Goal: Task Accomplishment & Management: Use online tool/utility

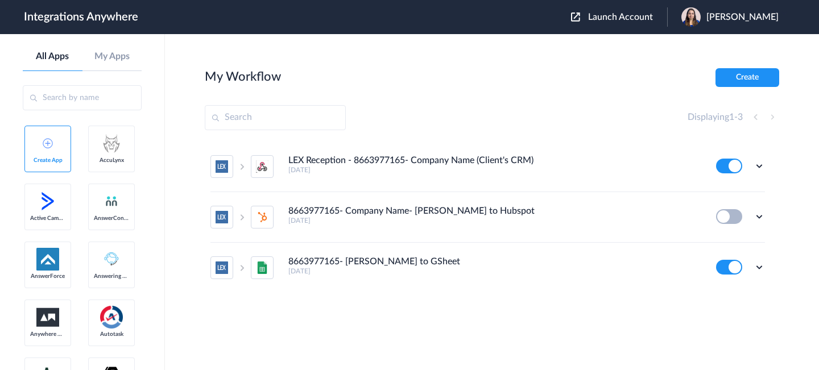
click at [617, 16] on span "Launch Account" at bounding box center [620, 17] width 65 height 9
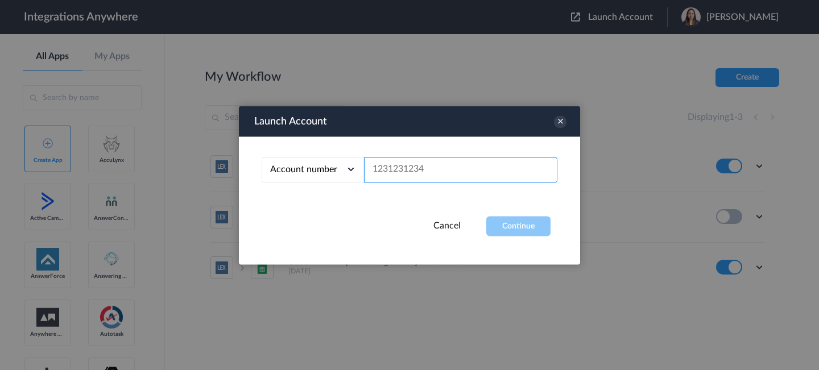
click at [456, 168] on input "text" at bounding box center [460, 170] width 193 height 26
paste input "7048370988"
type input "7048370988"
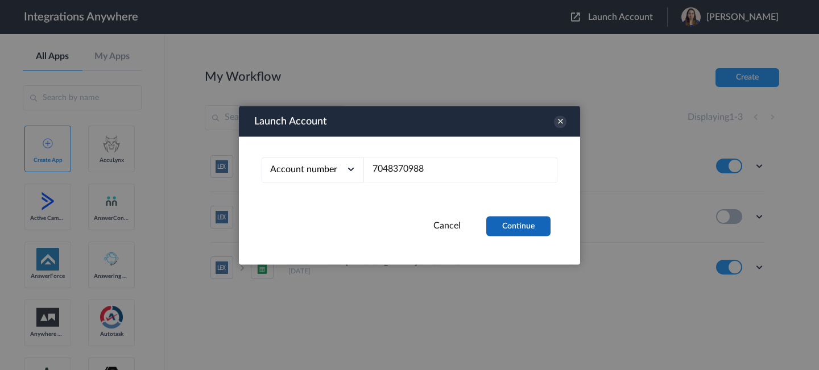
click at [523, 218] on button "Continue" at bounding box center [518, 226] width 64 height 20
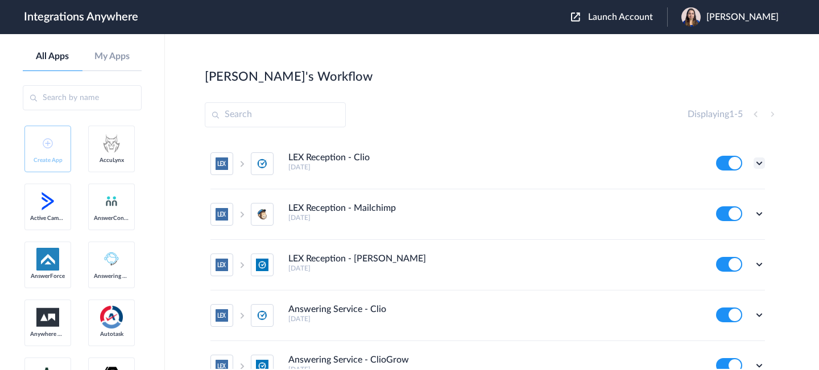
click at [753, 161] on icon at bounding box center [758, 162] width 11 height 11
click at [730, 193] on li "Edit" at bounding box center [728, 189] width 74 height 21
click at [753, 215] on icon at bounding box center [758, 213] width 11 height 11
click at [704, 239] on link "Edit" at bounding box center [712, 240] width 27 height 8
click at [753, 264] on icon at bounding box center [758, 264] width 11 height 11
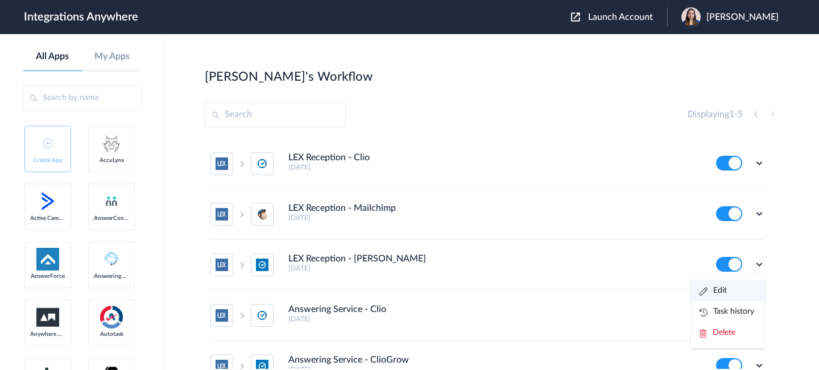
click at [720, 285] on li "Edit" at bounding box center [728, 290] width 74 height 21
click at [753, 165] on icon at bounding box center [758, 162] width 11 height 11
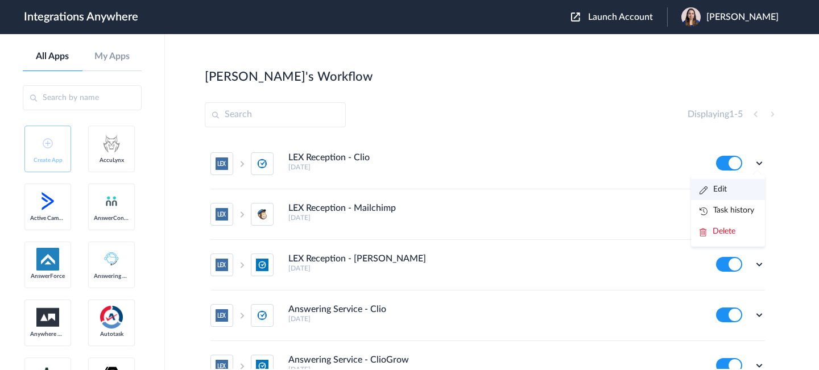
click at [716, 192] on link "Edit" at bounding box center [712, 189] width 27 height 8
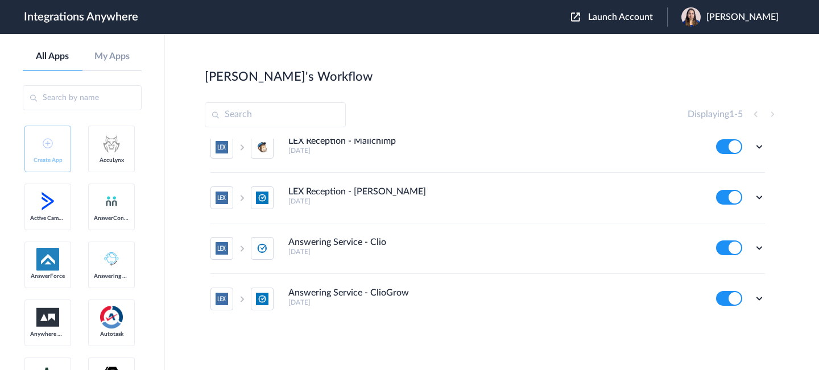
scroll to position [68, 0]
click at [753, 245] on icon at bounding box center [758, 247] width 11 height 11
click at [720, 276] on li "Edit" at bounding box center [728, 273] width 74 height 21
click at [753, 299] on icon at bounding box center [758, 297] width 11 height 11
click at [724, 226] on li "Edit" at bounding box center [728, 228] width 74 height 21
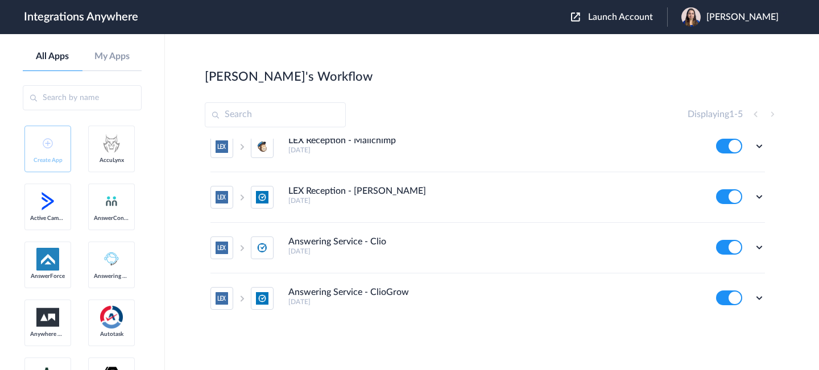
click at [736, 20] on span "Akanksha Sharma" at bounding box center [742, 17] width 72 height 11
click at [712, 50] on link "My Account" at bounding box center [696, 46] width 43 height 8
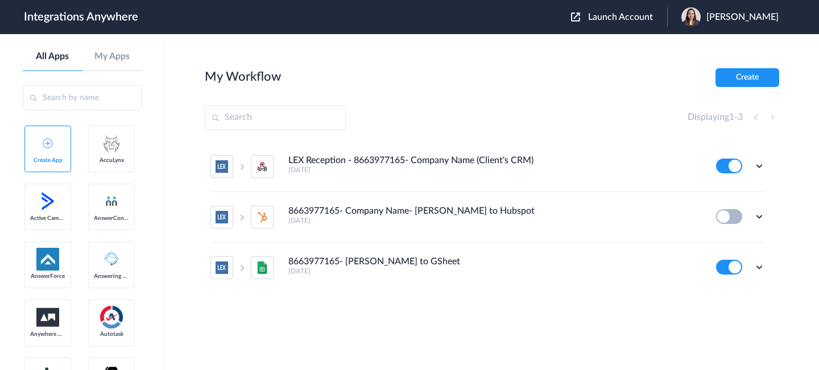
scroll to position [0, 0]
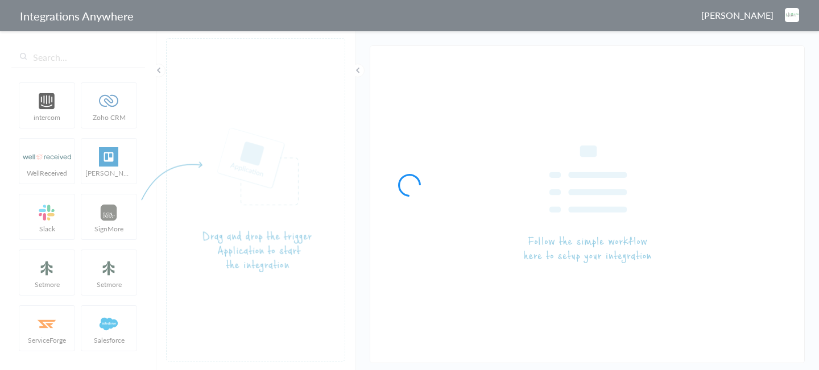
type input "LEX Reception - Clio"
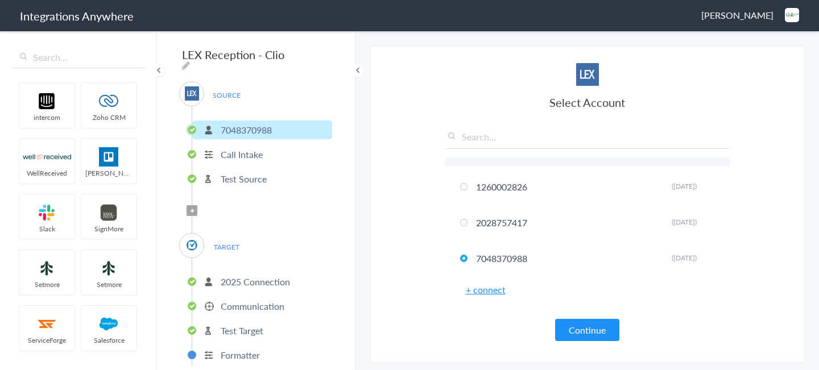
scroll to position [65, 0]
click at [231, 300] on p "Communication" at bounding box center [253, 306] width 64 height 13
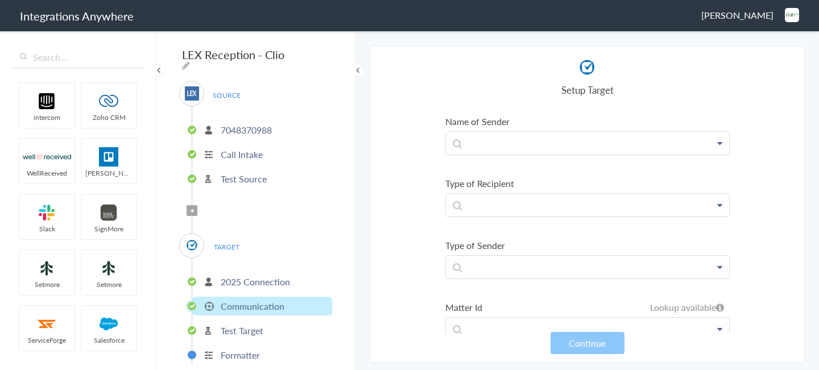
scroll to position [360, 0]
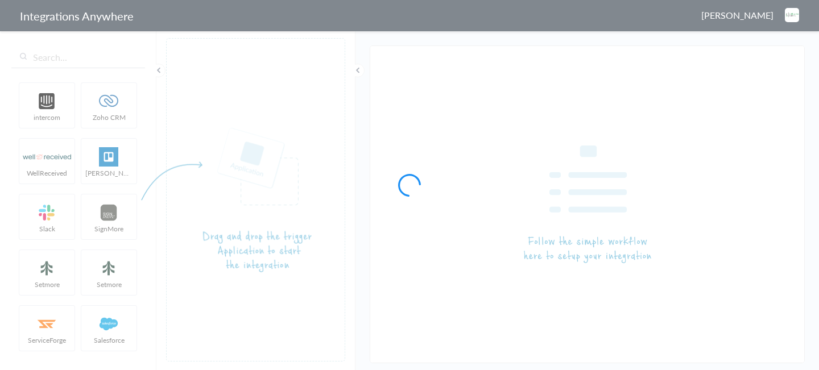
type input "LEX Reception - Mailchimp"
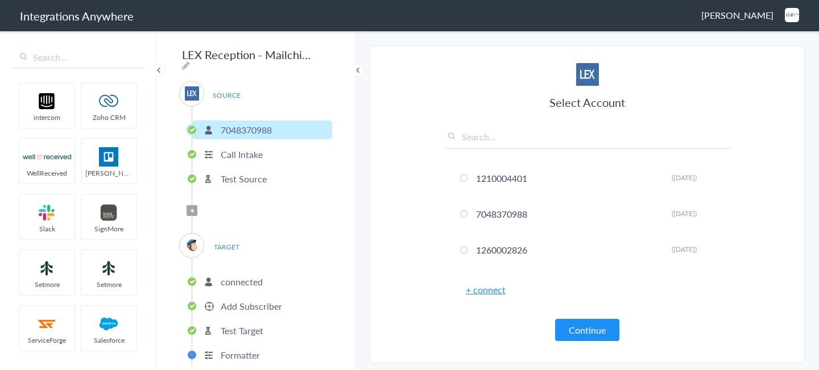
click at [258, 279] on p "connected" at bounding box center [242, 281] width 42 height 13
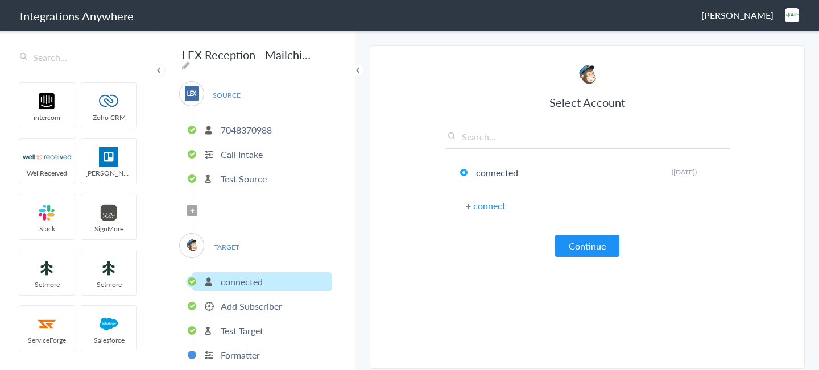
click at [257, 305] on p "Add Subscriber" at bounding box center [251, 306] width 61 height 13
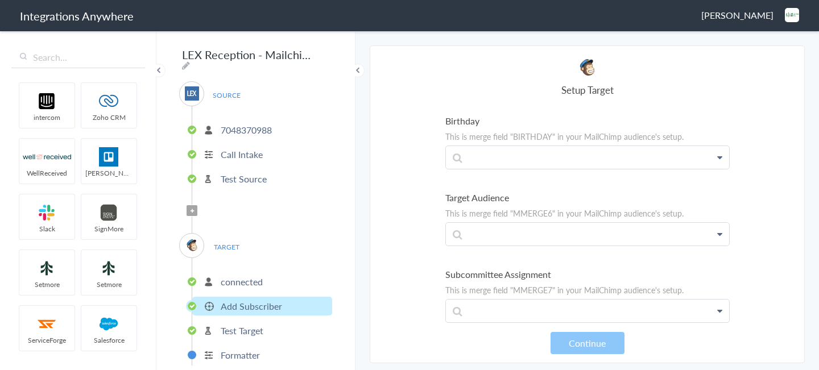
scroll to position [1090, 0]
click at [224, 324] on p "Test Target" at bounding box center [242, 330] width 43 height 13
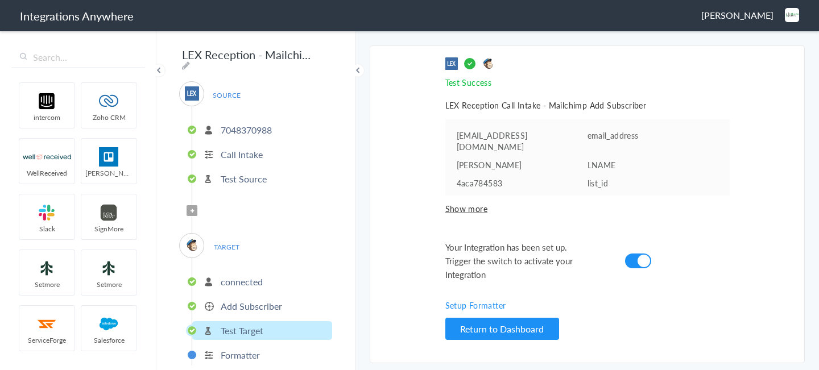
scroll to position [9, 0]
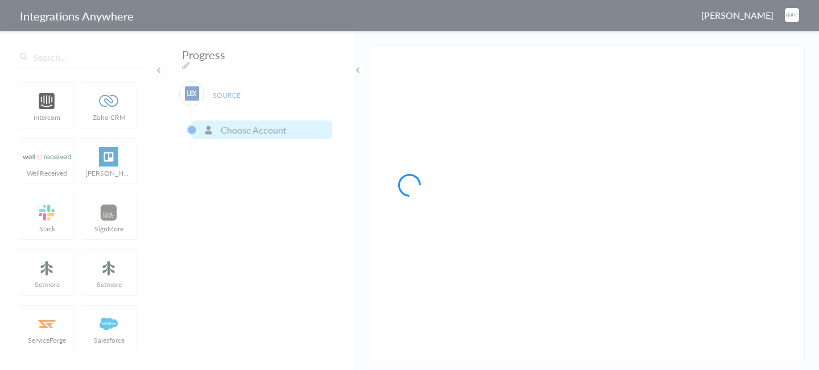
type input "LEX Reception - [PERSON_NAME]"
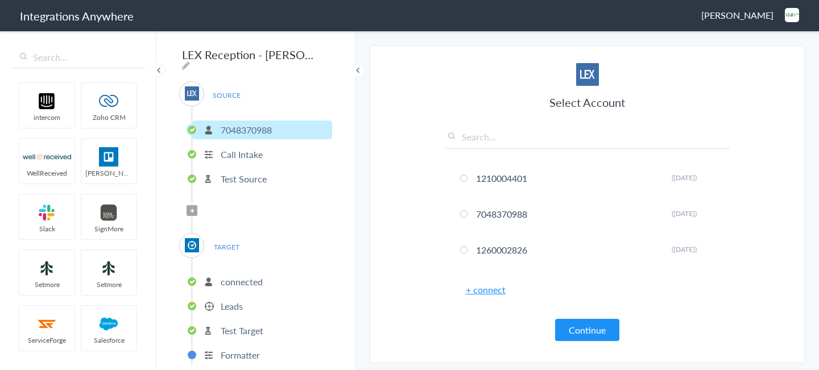
click at [249, 275] on p "connected" at bounding box center [242, 281] width 42 height 13
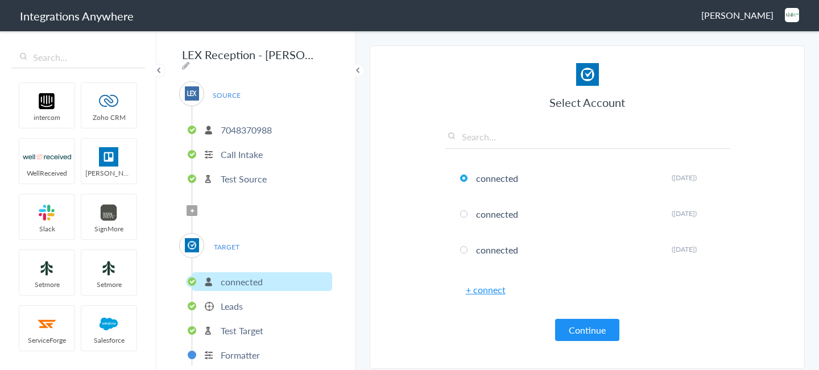
click at [229, 297] on li "Leads" at bounding box center [262, 306] width 140 height 19
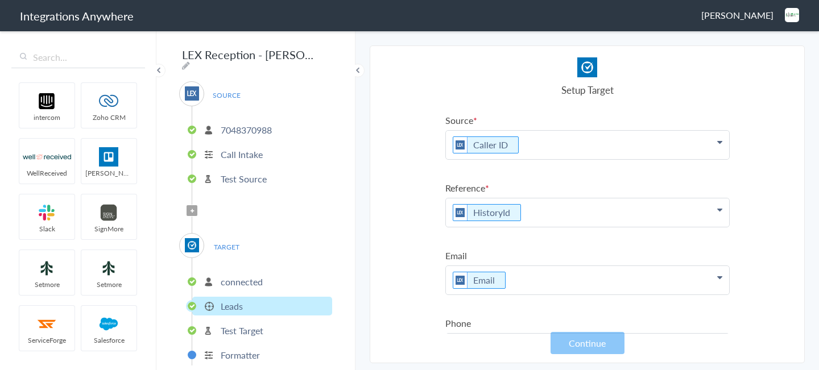
scroll to position [254, 0]
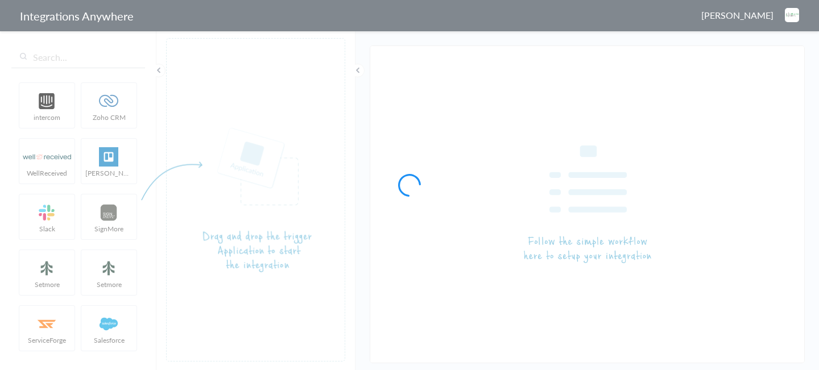
type input "LEX Reception - Clio"
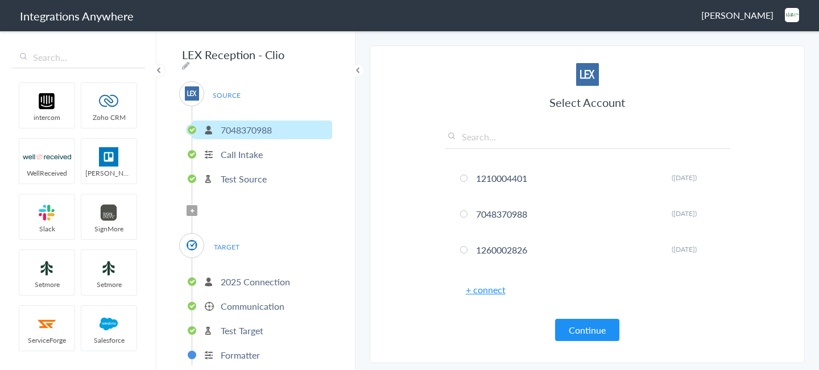
click at [260, 281] on p "2025 Connection" at bounding box center [255, 281] width 69 height 13
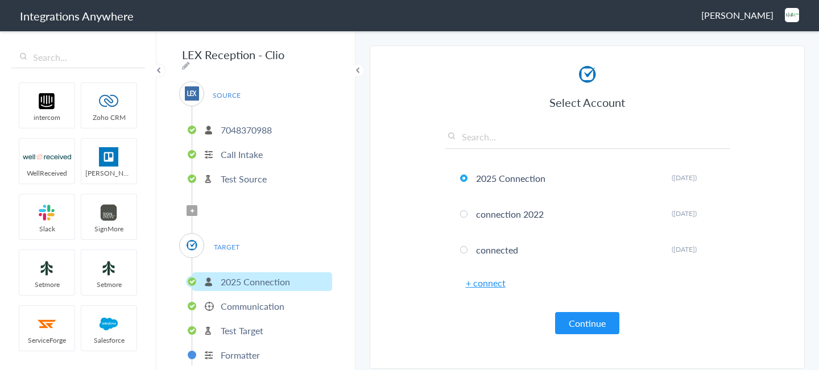
click at [274, 307] on p "Communication" at bounding box center [253, 306] width 64 height 13
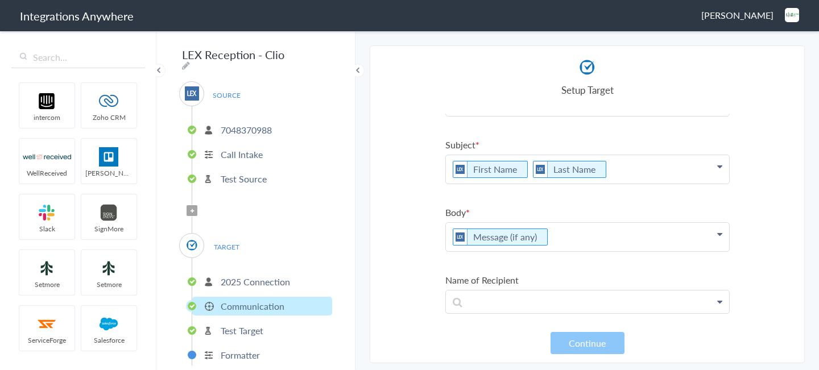
scroll to position [132, 0]
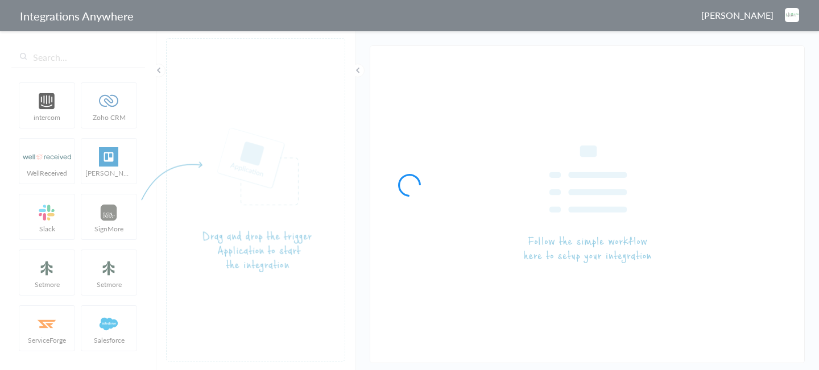
type input "Answering Service - Clio"
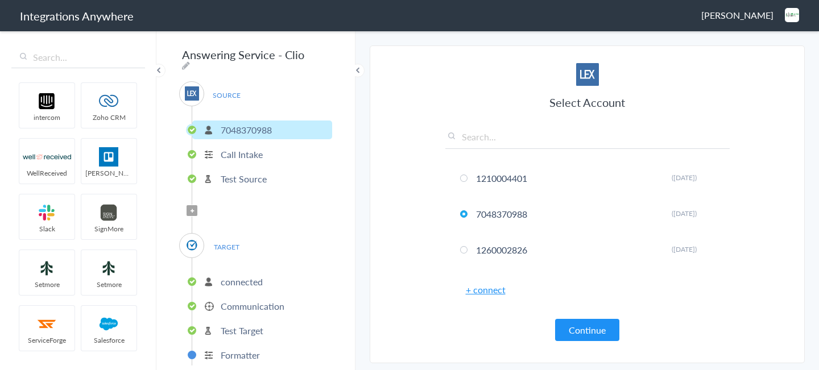
click at [246, 275] on p "connected" at bounding box center [242, 281] width 42 height 13
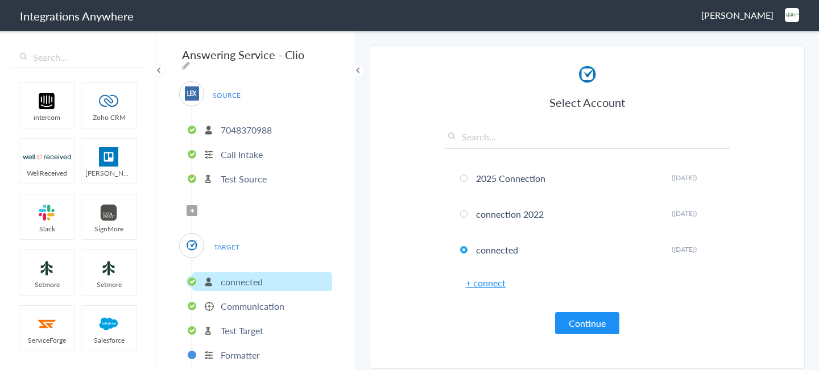
click at [235, 300] on p "Communication" at bounding box center [253, 306] width 64 height 13
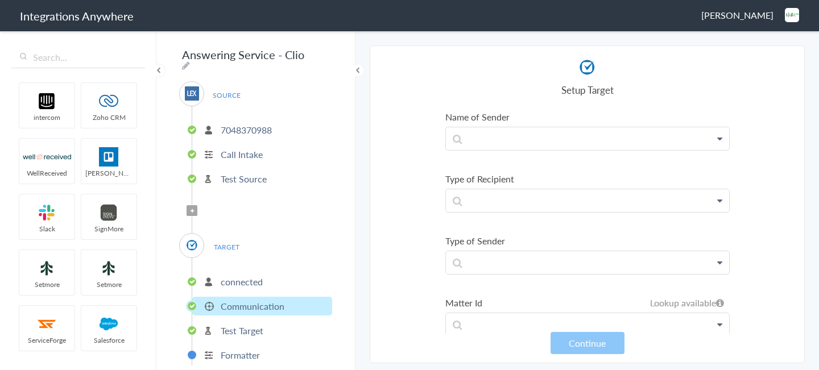
scroll to position [457, 0]
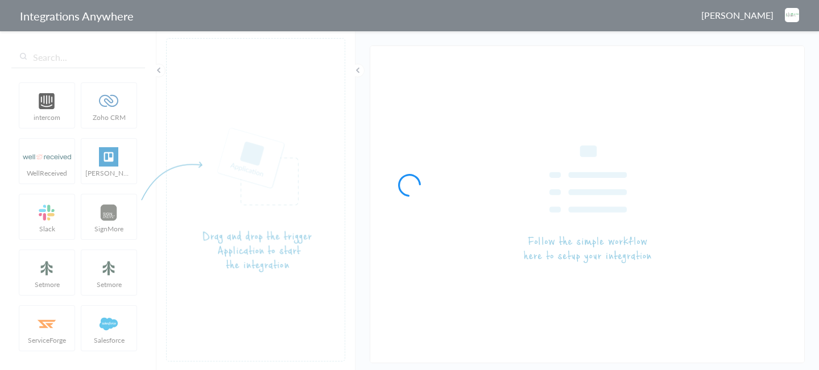
type input "Answering Service - ClioGrow"
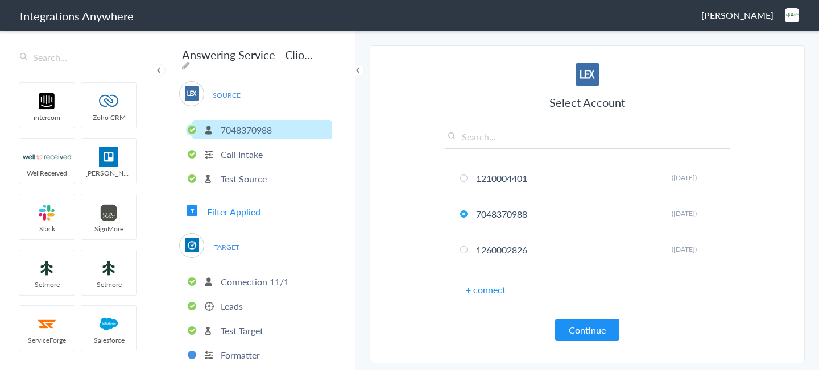
click at [252, 279] on p "Connection 11/1" at bounding box center [255, 281] width 68 height 13
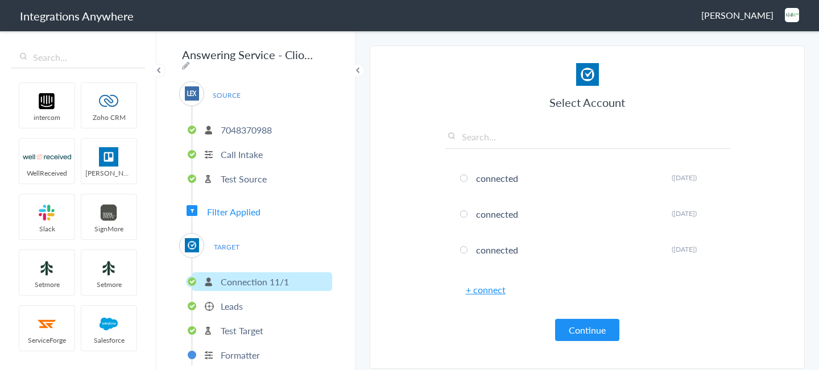
click at [238, 304] on p "Leads" at bounding box center [232, 306] width 22 height 13
